Goal: Communication & Community: Share content

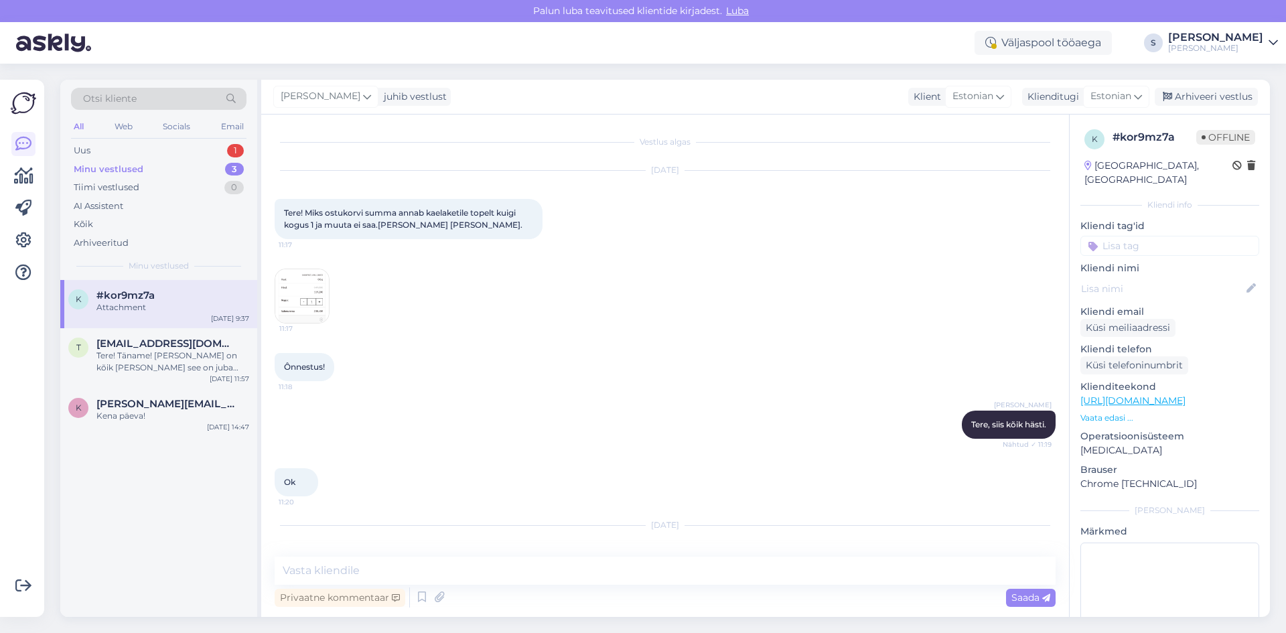
scroll to position [1132, 0]
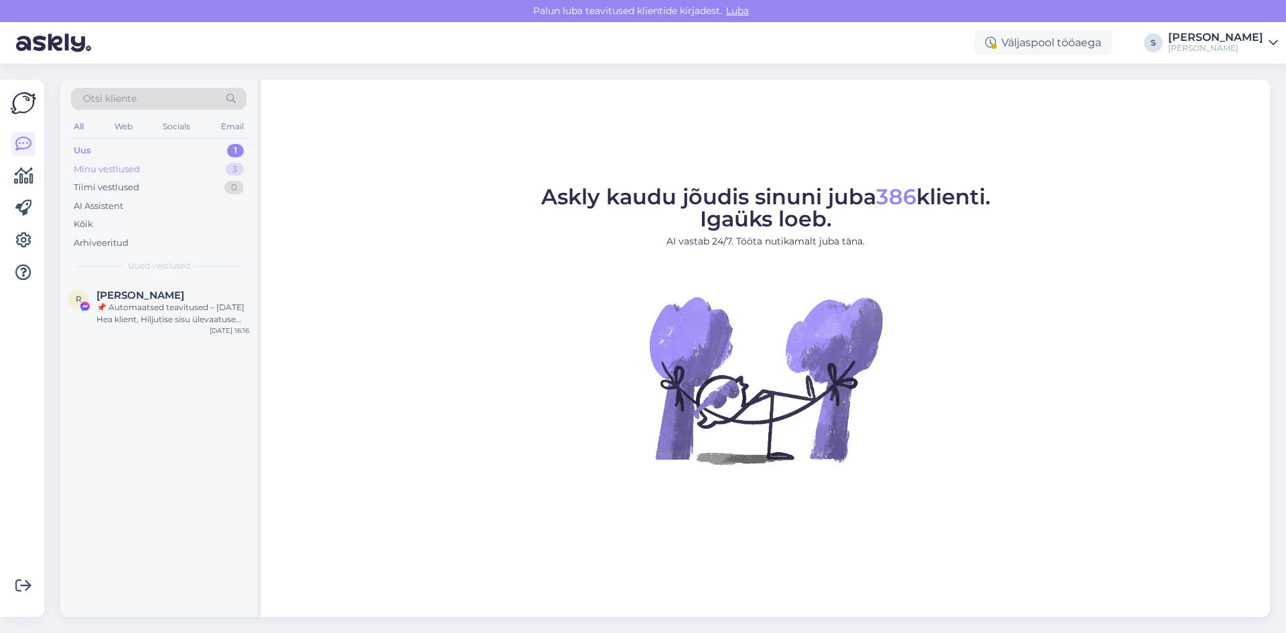
click at [107, 167] on div "Minu vestlused" at bounding box center [107, 169] width 66 height 13
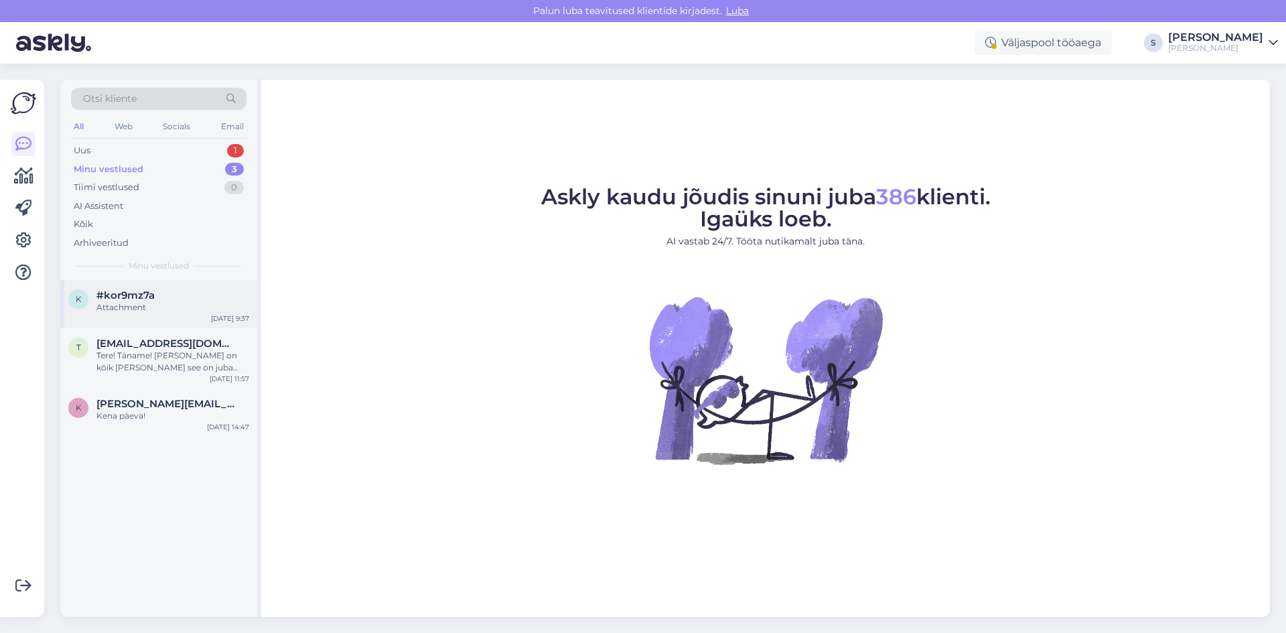
click at [126, 305] on div "Attachment" at bounding box center [172, 307] width 153 height 12
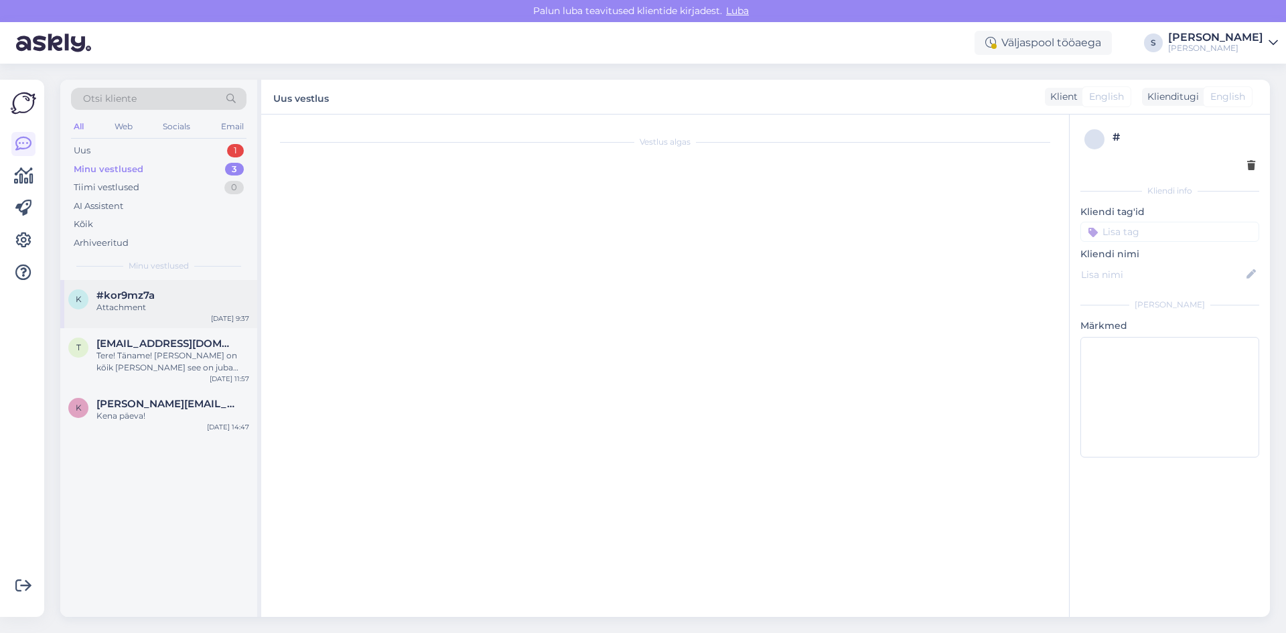
scroll to position [1132, 0]
